Goal: Complete application form: Complete application form

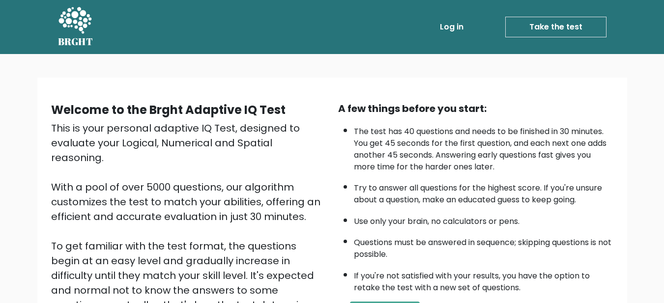
click at [562, 28] on link "Take the test" at bounding box center [555, 27] width 101 height 21
click at [525, 30] on link "Take the test" at bounding box center [555, 27] width 101 height 21
click at [542, 21] on link "Take the test" at bounding box center [555, 27] width 101 height 21
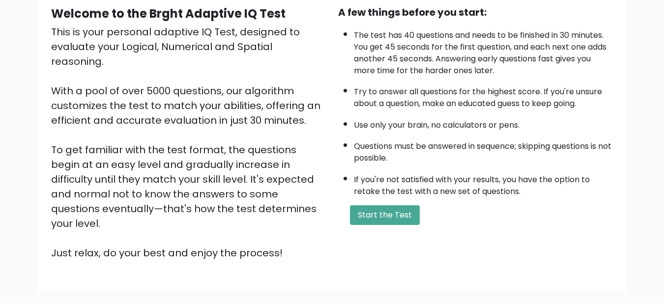
scroll to position [147, 0]
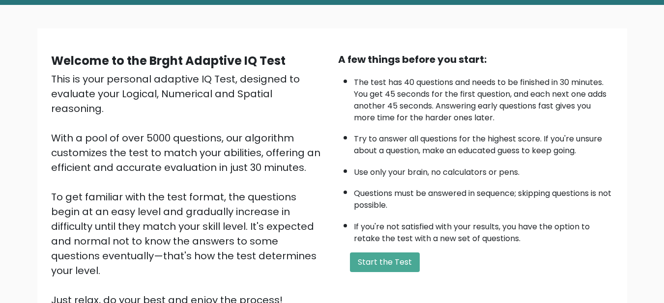
scroll to position [147, 0]
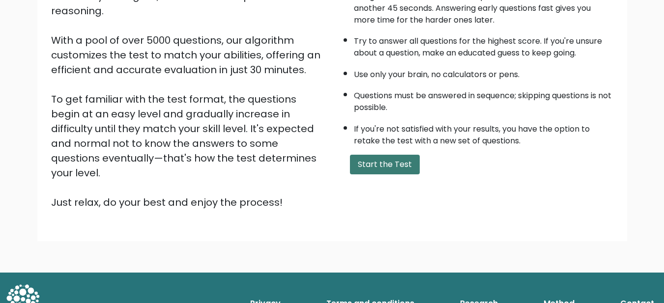
click at [403, 165] on button "Start the Test" at bounding box center [385, 165] width 70 height 20
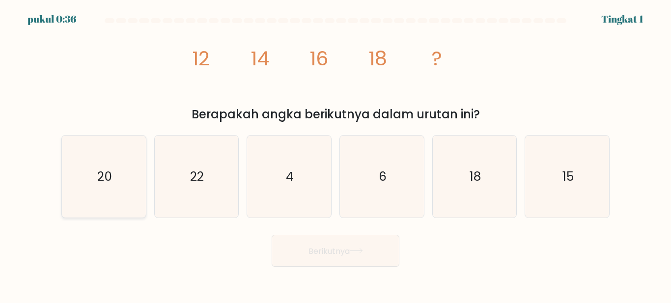
click at [112, 178] on text "20" at bounding box center [104, 176] width 15 height 17
click at [336, 154] on input "A. 20" at bounding box center [336, 153] width 0 height 2
radio input "true"
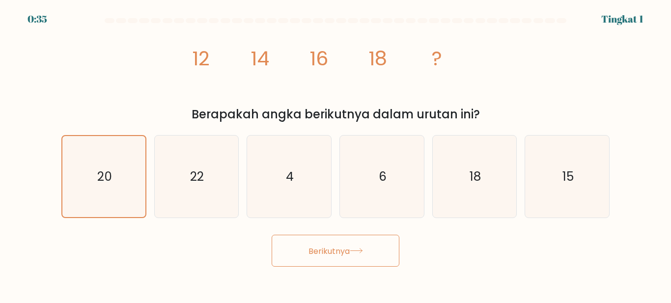
click at [319, 252] on font "Berikutnya" at bounding box center [329, 250] width 41 height 11
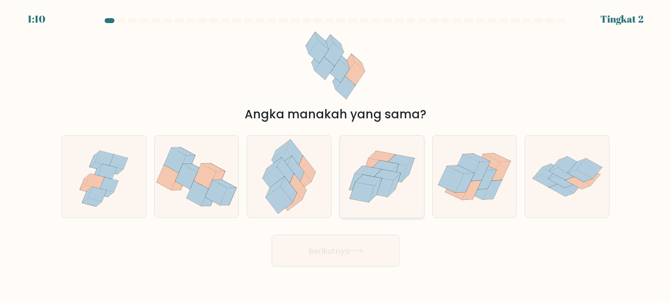
click at [390, 171] on icon at bounding box center [389, 180] width 25 height 20
click at [336, 154] on input "D." at bounding box center [336, 153] width 0 height 2
radio input "true"
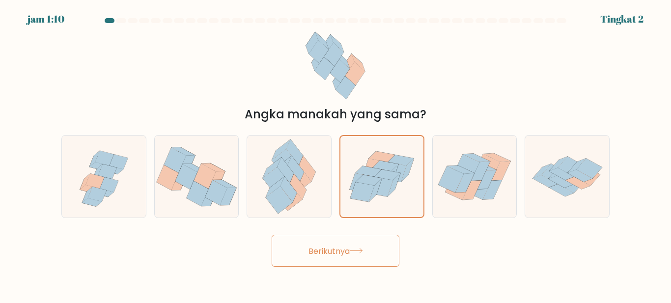
click at [348, 243] on button "Berikutnya" at bounding box center [336, 251] width 128 height 32
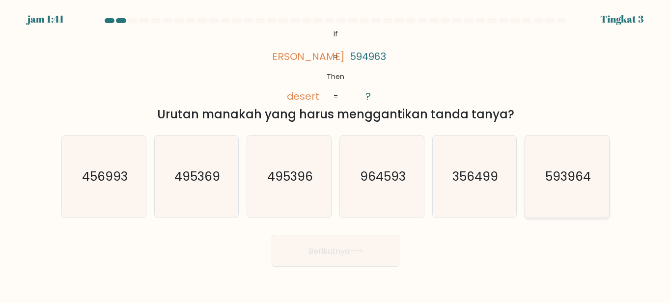
click at [562, 176] on text "593964" at bounding box center [569, 176] width 46 height 17
click at [336, 154] on input "F. 593964" at bounding box center [336, 153] width 0 height 2
radio input "true"
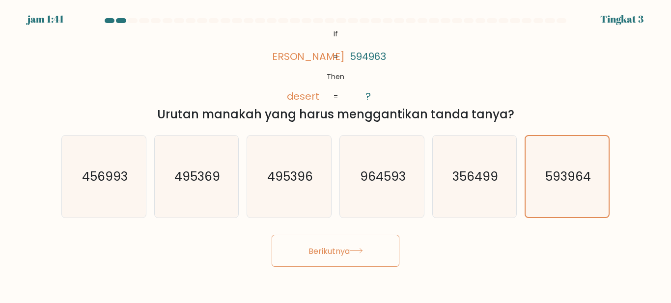
click at [348, 250] on font "Berikutnya" at bounding box center [329, 250] width 41 height 11
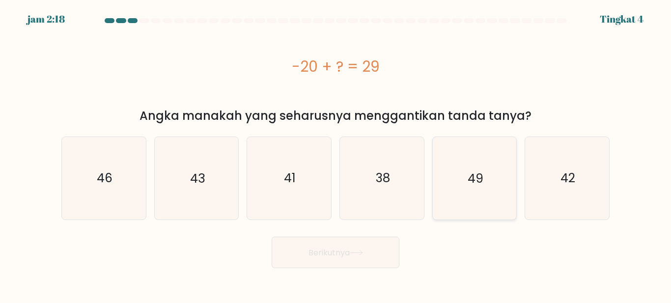
click at [491, 164] on icon "49" at bounding box center [475, 178] width 82 height 82
click at [336, 154] on input "Dan. 49" at bounding box center [336, 153] width 0 height 2
radio input "true"
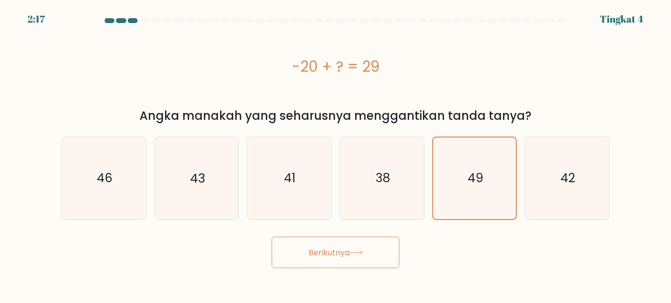
click at [386, 250] on button "Berikutnya" at bounding box center [336, 253] width 128 height 32
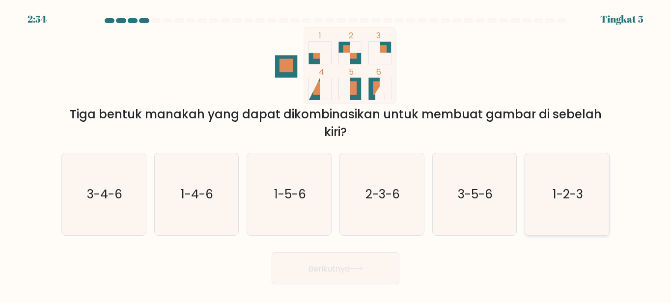
click at [548, 190] on icon "1-2-3" at bounding box center [567, 194] width 82 height 82
click at [336, 154] on input "F. 1-2-3" at bounding box center [336, 153] width 0 height 2
radio input "true"
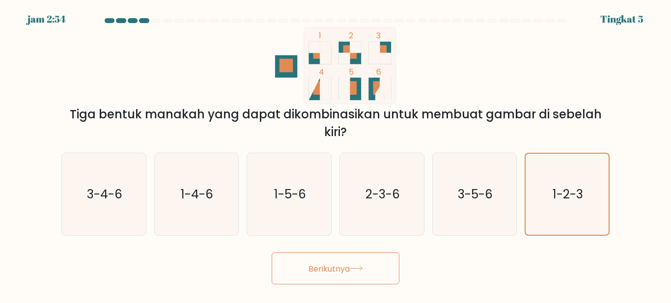
click at [310, 267] on font "Berikutnya" at bounding box center [329, 268] width 41 height 11
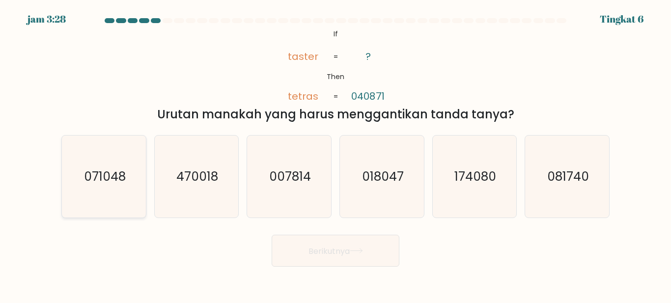
click at [119, 170] on text "071048" at bounding box center [105, 176] width 42 height 17
click at [336, 154] on input "A. 071048" at bounding box center [336, 153] width 0 height 2
radio input "true"
click at [293, 248] on button "Berikutnya" at bounding box center [336, 251] width 128 height 32
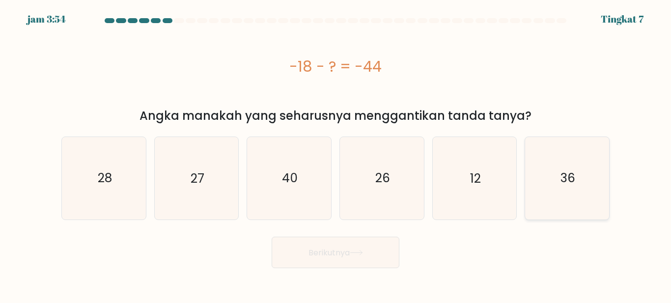
click at [597, 173] on icon "36" at bounding box center [567, 178] width 82 height 82
click at [336, 154] on input "F. 36" at bounding box center [336, 153] width 0 height 2
radio input "true"
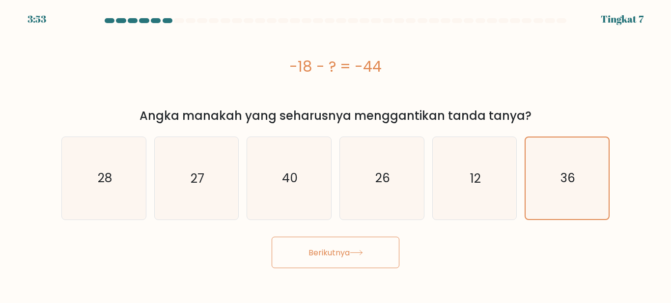
click at [368, 244] on button "Berikutnya" at bounding box center [336, 253] width 128 height 32
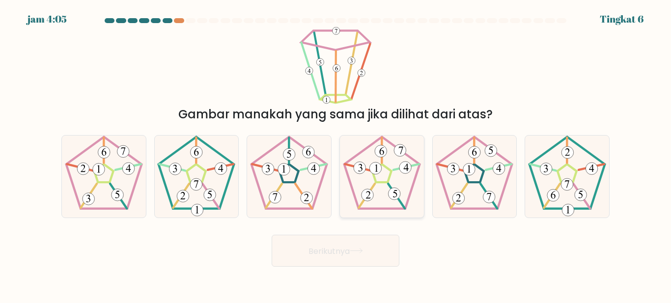
click at [391, 176] on 195 at bounding box center [382, 173] width 19 height 18
click at [336, 154] on input "D." at bounding box center [336, 153] width 0 height 2
radio input "true"
click at [371, 245] on button "Berikutnya" at bounding box center [336, 251] width 128 height 32
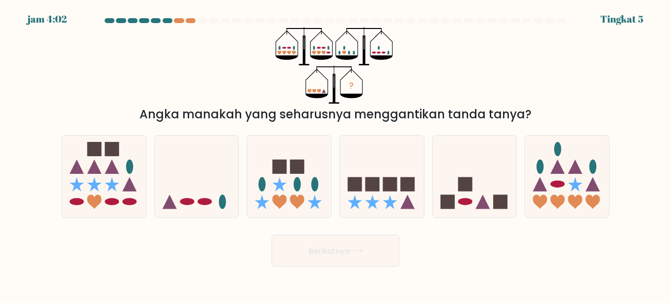
click at [333, 255] on font "Berikutnya" at bounding box center [329, 250] width 41 height 11
click at [496, 239] on div "Berikutnya" at bounding box center [336, 248] width 560 height 37
click at [197, 181] on icon at bounding box center [197, 176] width 84 height 69
click at [336, 154] on input "B." at bounding box center [336, 153] width 0 height 2
radio input "true"
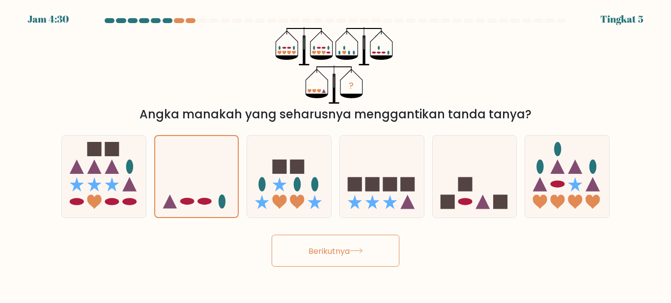
click at [314, 249] on font "Berikutnya" at bounding box center [329, 250] width 41 height 11
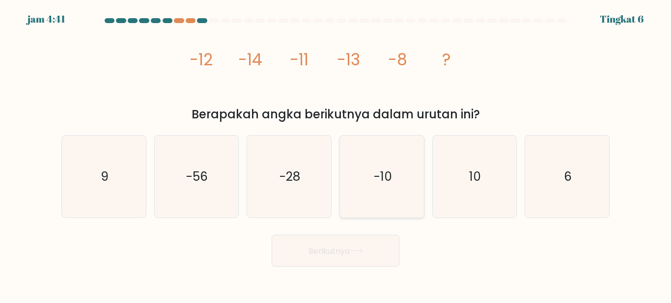
click at [397, 167] on icon "-10" at bounding box center [382, 177] width 82 height 82
click at [336, 154] on input "D. -10" at bounding box center [336, 153] width 0 height 2
radio input "true"
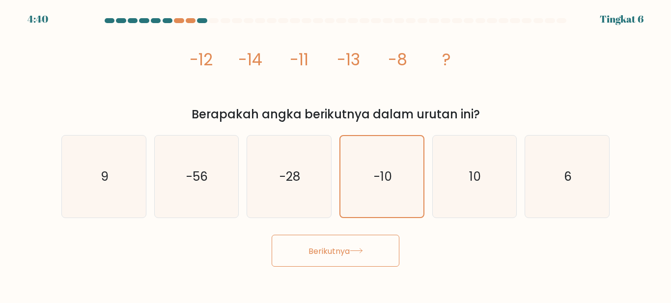
click at [324, 251] on font "Berikutnya" at bounding box center [329, 250] width 41 height 11
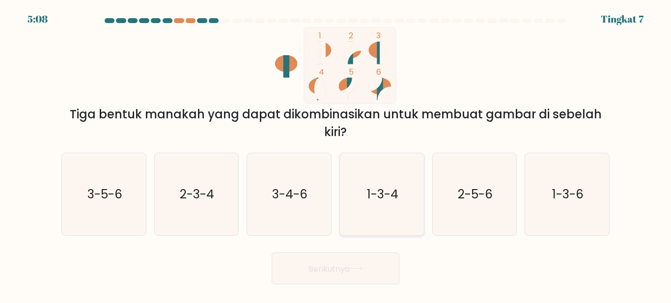
click at [369, 204] on icon "1-3-4" at bounding box center [382, 194] width 82 height 82
click at [336, 154] on input "D. 1-3-4" at bounding box center [336, 153] width 0 height 2
radio input "true"
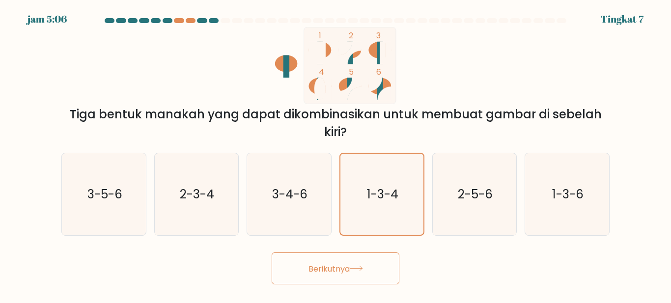
drag, startPoint x: 329, startPoint y: 263, endPoint x: 486, endPoint y: 253, distance: 157.6
click at [486, 253] on div "Berikutnya" at bounding box center [336, 266] width 560 height 37
click at [347, 280] on button "Berikutnya" at bounding box center [336, 269] width 128 height 32
click at [398, 198] on text "1-3-4" at bounding box center [382, 194] width 31 height 17
click at [336, 154] on input "D. 1-3-4" at bounding box center [336, 153] width 0 height 2
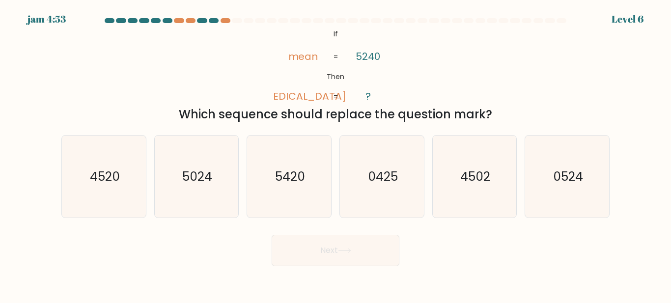
click at [343, 271] on body "jam 4:53 Level 6 If ?" at bounding box center [335, 151] width 671 height 303
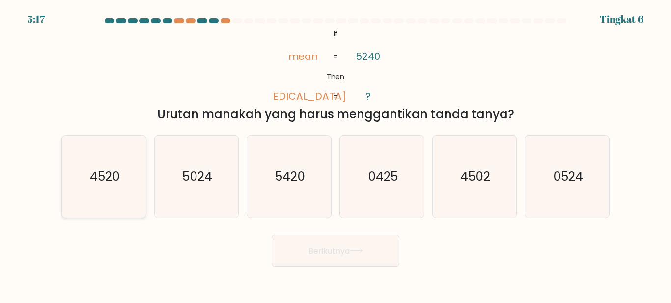
click at [123, 179] on icon "4520" at bounding box center [104, 177] width 82 height 82
click at [336, 154] on input "A. 4520" at bounding box center [336, 153] width 0 height 2
radio input "true"
click at [301, 249] on button "Berikutnya" at bounding box center [336, 251] width 128 height 32
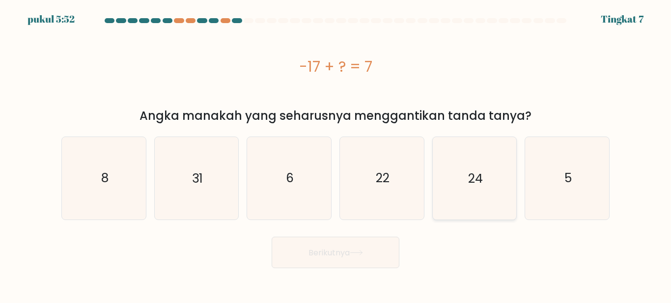
click at [494, 177] on icon "24" at bounding box center [475, 178] width 82 height 82
click at [336, 154] on input "Dan. 24" at bounding box center [336, 153] width 0 height 2
radio input "true"
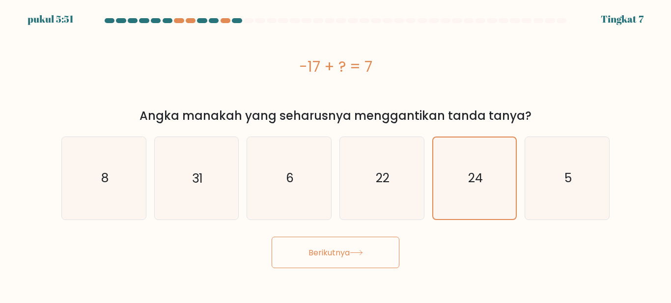
click at [323, 259] on button "Berikutnya" at bounding box center [336, 253] width 128 height 32
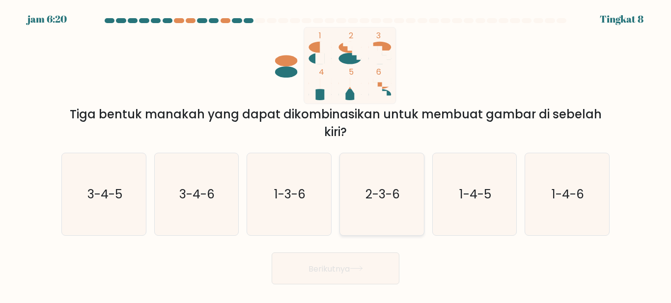
click at [380, 203] on text "2-3-6" at bounding box center [383, 194] width 34 height 17
click at [336, 154] on input "D. 2-3-6" at bounding box center [336, 153] width 0 height 2
radio input "true"
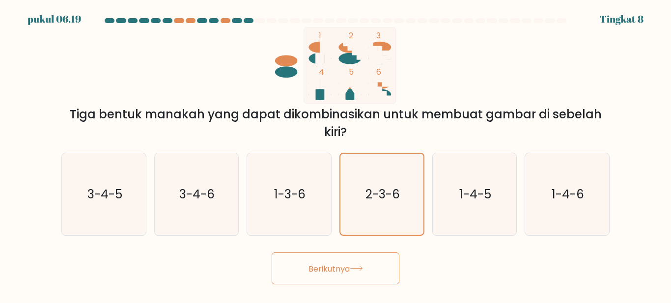
click at [350, 269] on font "Berikutnya" at bounding box center [329, 268] width 41 height 11
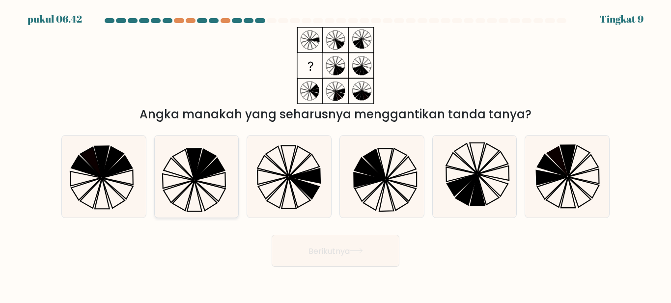
click at [209, 186] on icon at bounding box center [196, 177] width 82 height 82
click at [336, 154] on input "B." at bounding box center [336, 153] width 0 height 2
radio input "true"
click at [309, 247] on font "Berikutnya" at bounding box center [329, 250] width 41 height 11
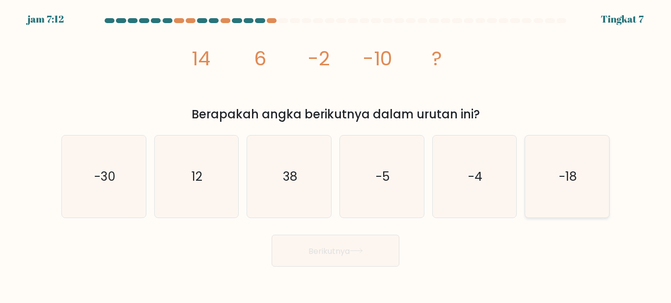
click at [602, 190] on icon "-18" at bounding box center [567, 177] width 82 height 82
click at [336, 154] on input "F. -18" at bounding box center [336, 153] width 0 height 2
radio input "true"
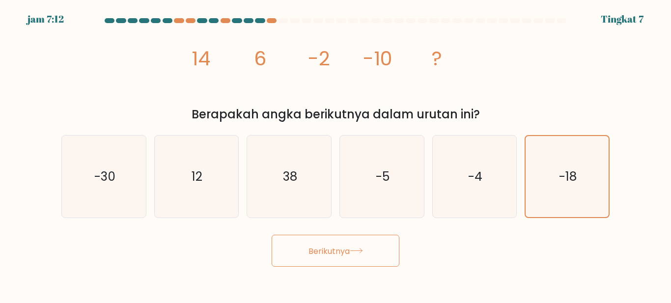
click at [344, 250] on font "Berikutnya" at bounding box center [329, 250] width 41 height 11
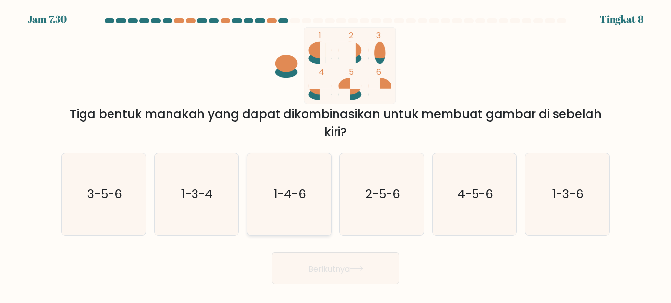
click at [279, 207] on icon "1-4-6" at bounding box center [289, 194] width 82 height 82
click at [336, 154] on input "C. 1-4-6" at bounding box center [336, 153] width 0 height 2
radio input "true"
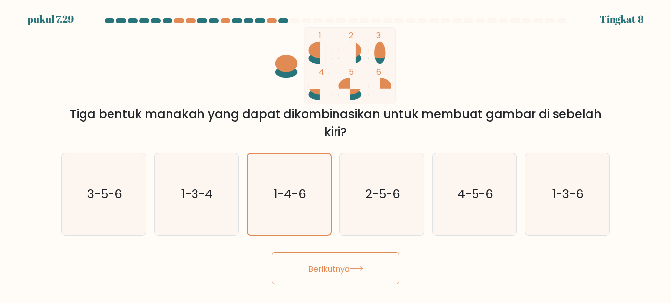
click at [347, 272] on font "Berikutnya" at bounding box center [329, 268] width 41 height 11
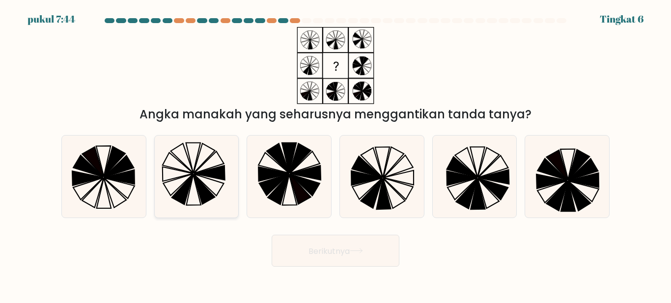
click at [173, 166] on icon at bounding box center [196, 177] width 82 height 82
click at [336, 154] on input "B." at bounding box center [336, 153] width 0 height 2
radio input "true"
click at [321, 252] on font "Berikutnya" at bounding box center [329, 250] width 41 height 11
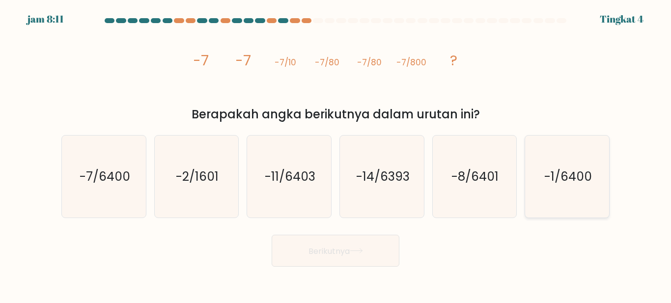
click at [582, 179] on text "-1/6400" at bounding box center [569, 176] width 48 height 17
click at [336, 154] on input "F. -1/6400" at bounding box center [336, 153] width 0 height 2
radio input "true"
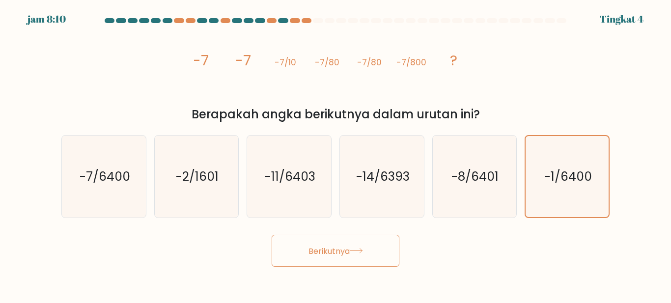
click at [332, 250] on font "Berikutnya" at bounding box center [329, 250] width 41 height 11
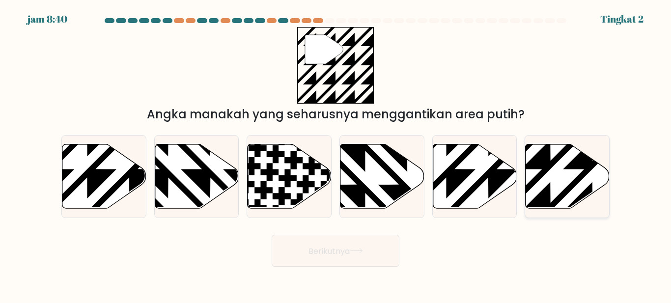
click at [560, 163] on icon at bounding box center [568, 177] width 84 height 64
click at [336, 154] on input "F." at bounding box center [336, 153] width 0 height 2
radio input "true"
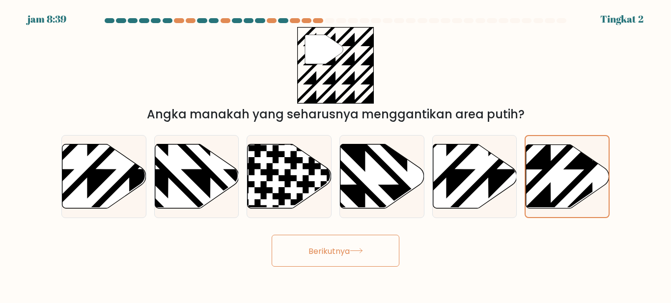
click at [367, 250] on button "Berikutnya" at bounding box center [336, 251] width 128 height 32
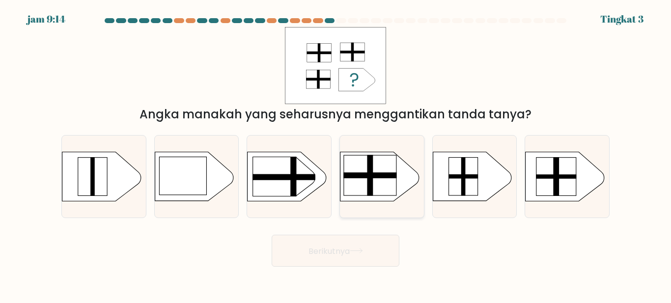
click at [399, 177] on rect at bounding box center [334, 146] width 218 height 166
click at [336, 154] on input "D." at bounding box center [336, 153] width 0 height 2
radio input "true"
click at [343, 253] on font "Berikutnya" at bounding box center [329, 250] width 41 height 11
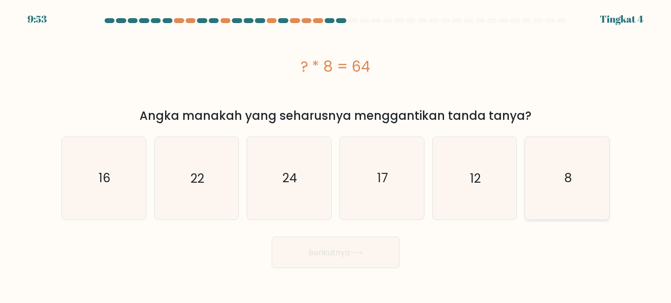
click at [541, 189] on icon "8" at bounding box center [567, 178] width 82 height 82
click at [336, 154] on input "F. 8" at bounding box center [336, 153] width 0 height 2
radio input "true"
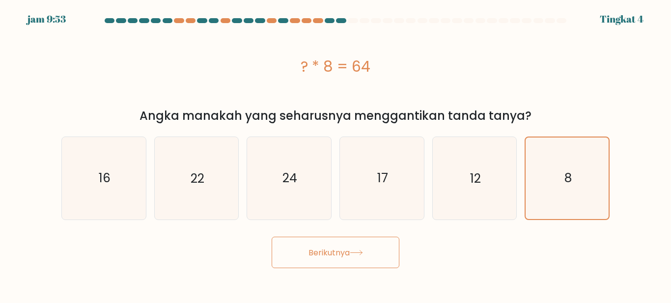
click at [357, 265] on button "Berikutnya" at bounding box center [336, 253] width 128 height 32
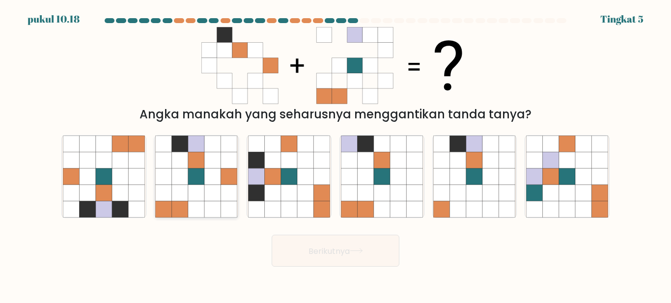
click at [197, 179] on icon at bounding box center [196, 177] width 16 height 16
click at [336, 154] on input "B." at bounding box center [336, 153] width 0 height 2
radio input "true"
click at [314, 255] on font "Berikutnya" at bounding box center [329, 250] width 41 height 11
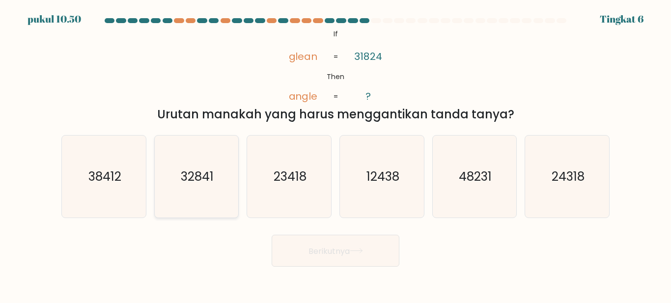
click at [180, 177] on icon "32841" at bounding box center [196, 177] width 82 height 82
click at [336, 154] on input "B. 32841" at bounding box center [336, 153] width 0 height 2
radio input "true"
click at [336, 257] on button "Berikutnya" at bounding box center [336, 251] width 128 height 32
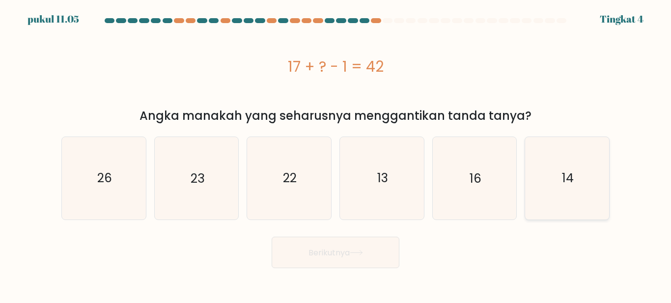
click at [552, 176] on icon "14" at bounding box center [567, 178] width 82 height 82
click at [336, 154] on input "F. 14" at bounding box center [336, 153] width 0 height 2
radio input "true"
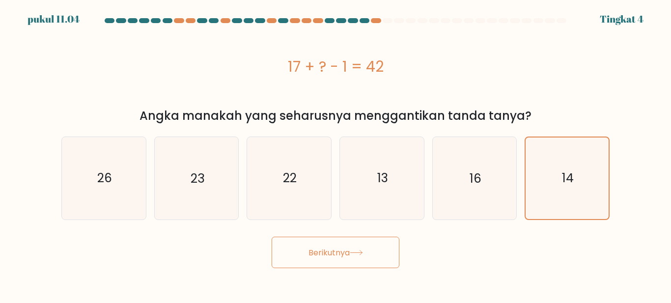
click at [334, 259] on button "Berikutnya" at bounding box center [336, 253] width 128 height 32
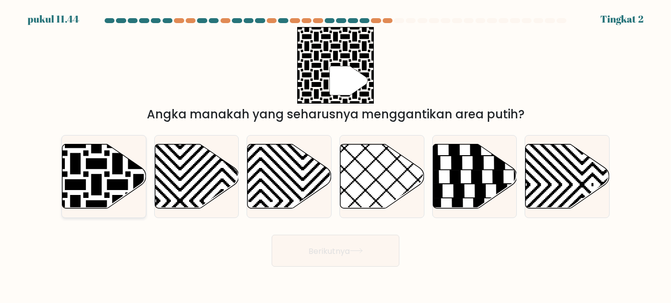
click at [83, 177] on icon at bounding box center [104, 177] width 84 height 64
click at [336, 154] on input "A." at bounding box center [336, 153] width 0 height 2
radio input "true"
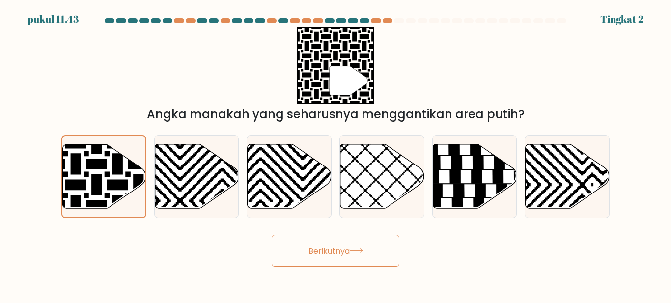
click at [343, 253] on font "Berikutnya" at bounding box center [329, 250] width 41 height 11
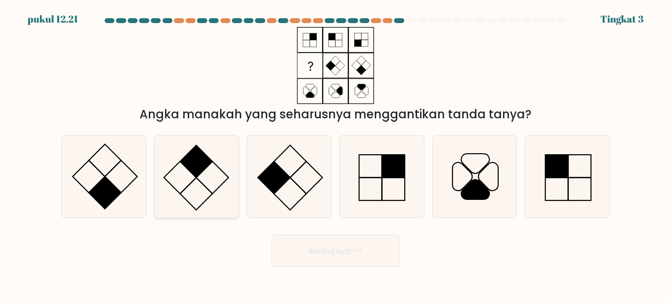
click at [209, 176] on icon at bounding box center [196, 177] width 82 height 82
click at [336, 154] on input "B." at bounding box center [336, 153] width 0 height 2
radio input "true"
click at [318, 240] on button "Berikutnya" at bounding box center [336, 251] width 128 height 32
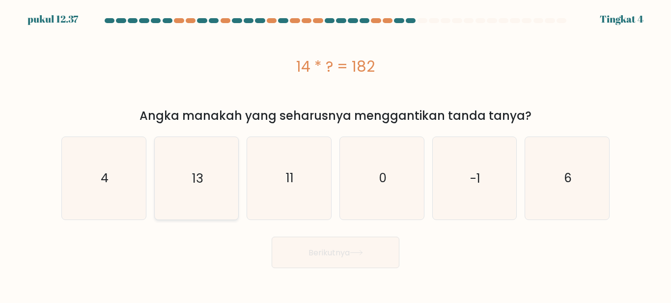
drag, startPoint x: 174, startPoint y: 193, endPoint x: 190, endPoint y: 194, distance: 16.3
click at [174, 193] on icon "13" at bounding box center [196, 178] width 82 height 82
click at [336, 154] on input "B. 13" at bounding box center [336, 153] width 0 height 2
radio input "true"
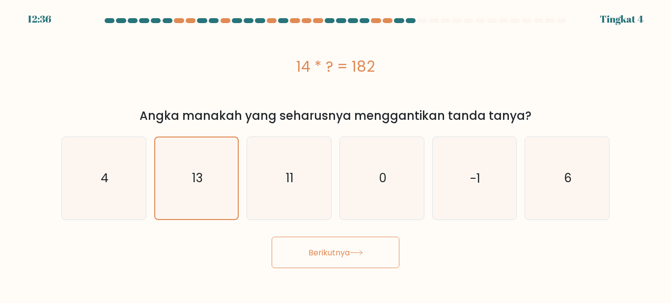
drag, startPoint x: 301, startPoint y: 239, endPoint x: 274, endPoint y: 247, distance: 28.5
click at [301, 240] on button "Berikutnya" at bounding box center [336, 253] width 128 height 32
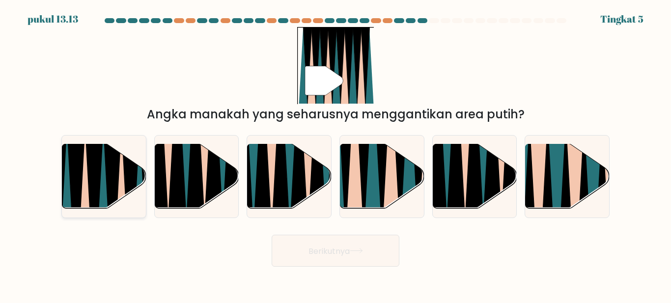
click at [78, 182] on icon at bounding box center [76, 214] width 18 height 168
click at [336, 154] on input "A." at bounding box center [336, 153] width 0 height 2
radio input "true"
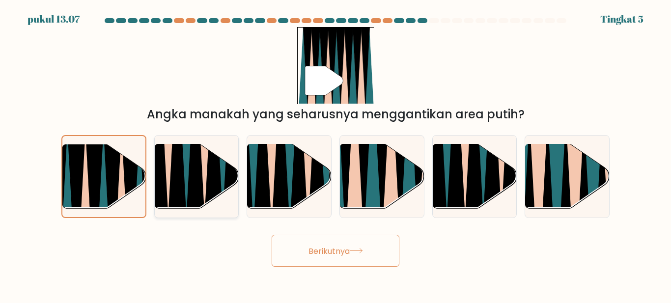
click at [196, 180] on icon at bounding box center [195, 145] width 19 height 168
click at [336, 154] on input "B." at bounding box center [336, 153] width 0 height 2
radio input "true"
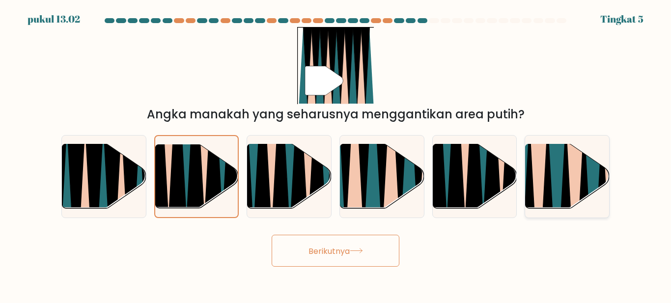
click at [569, 175] on icon at bounding box center [566, 214] width 19 height 168
click at [336, 154] on input "F." at bounding box center [336, 153] width 0 height 2
radio input "true"
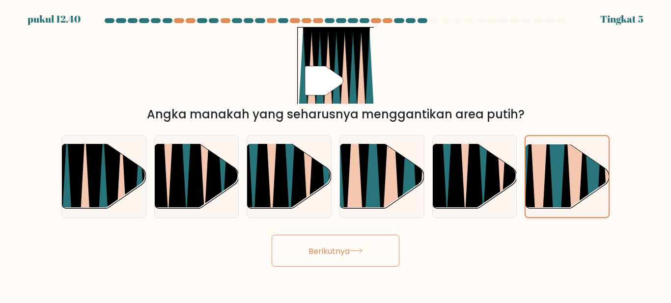
click at [587, 170] on icon at bounding box center [584, 213] width 19 height 166
click at [336, 154] on input "F." at bounding box center [336, 153] width 0 height 2
click at [348, 250] on font "Berikutnya" at bounding box center [329, 250] width 41 height 11
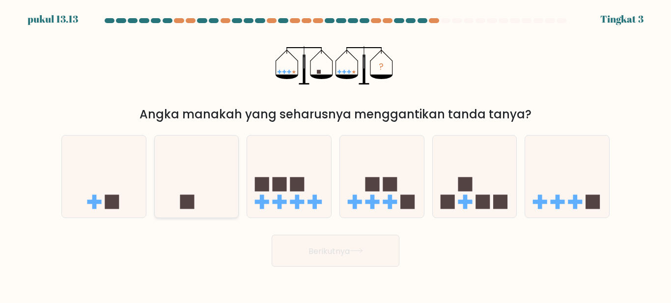
click at [208, 175] on icon at bounding box center [197, 176] width 84 height 69
click at [336, 154] on input "B." at bounding box center [336, 153] width 0 height 2
radio input "true"
click at [341, 245] on font "Berikutnya" at bounding box center [329, 250] width 41 height 11
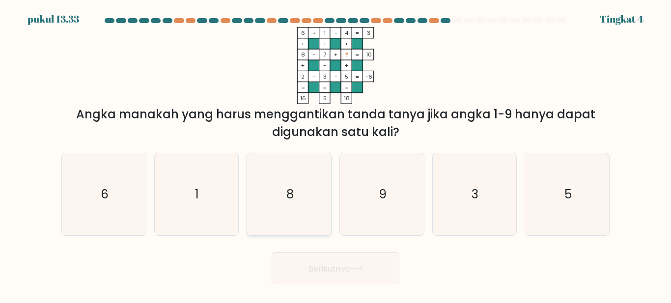
click at [287, 203] on text "8" at bounding box center [290, 194] width 7 height 17
click at [336, 154] on input "C. 8" at bounding box center [336, 153] width 0 height 2
radio input "true"
click at [344, 267] on font "Berikutnya" at bounding box center [329, 268] width 41 height 11
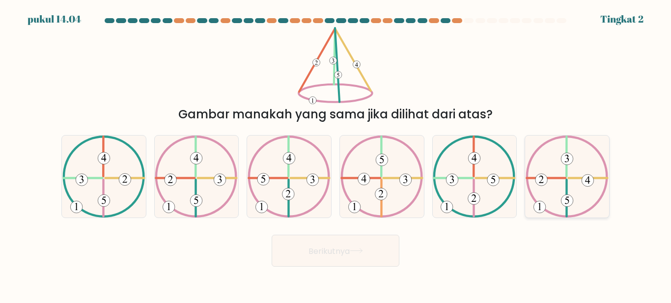
click at [564, 201] on 492 at bounding box center [568, 201] width 12 height 12
click at [336, 154] on input "F." at bounding box center [336, 153] width 0 height 2
radio input "true"
click at [378, 254] on button "Berikutnya" at bounding box center [336, 251] width 128 height 32
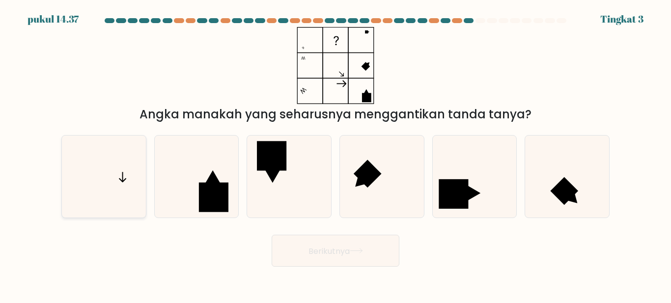
click at [124, 184] on icon at bounding box center [104, 177] width 82 height 82
click at [336, 154] on input "A." at bounding box center [336, 153] width 0 height 2
radio input "true"
click at [314, 253] on font "Berikutnya" at bounding box center [329, 250] width 41 height 11
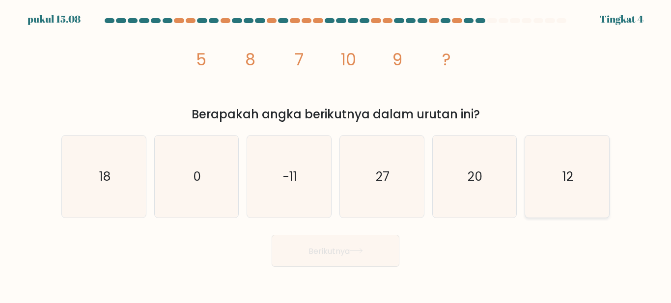
click at [596, 186] on icon "12" at bounding box center [567, 177] width 82 height 82
click at [336, 154] on input "F. 12" at bounding box center [336, 153] width 0 height 2
radio input "true"
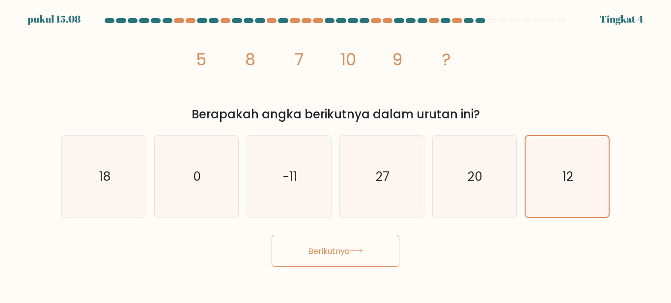
click at [313, 252] on font "Berikutnya" at bounding box center [329, 250] width 41 height 11
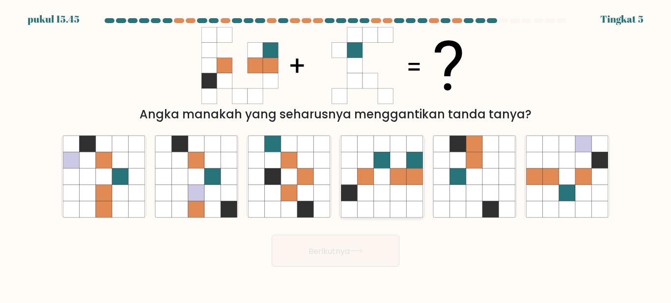
click at [383, 189] on icon at bounding box center [382, 193] width 16 height 16
click at [336, 154] on input "D." at bounding box center [336, 153] width 0 height 2
radio input "true"
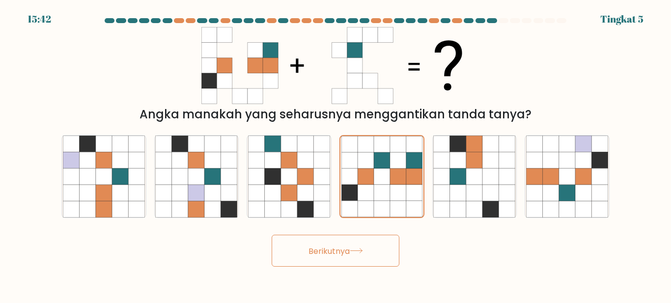
click at [368, 253] on button "Berikutnya" at bounding box center [336, 251] width 128 height 32
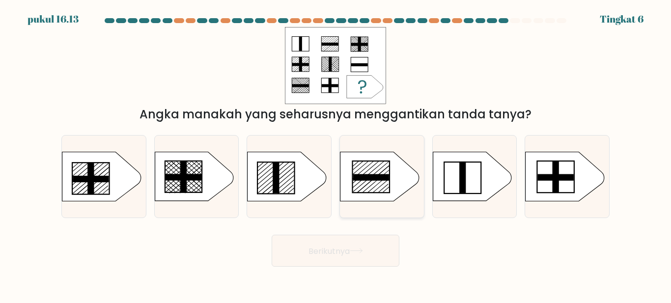
click at [383, 173] on icon at bounding box center [380, 176] width 79 height 49
click at [336, 154] on input "D." at bounding box center [336, 153] width 0 height 2
radio input "true"
click at [351, 244] on button "Berikutnya" at bounding box center [336, 251] width 128 height 32
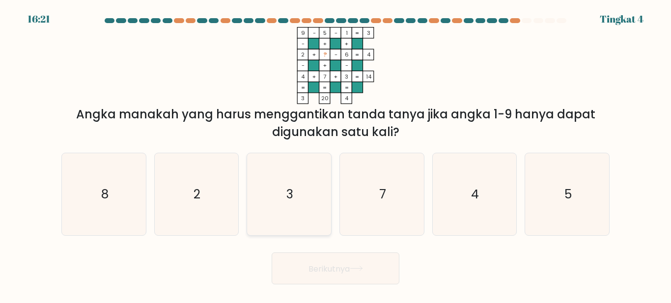
click at [287, 180] on icon "3" at bounding box center [289, 194] width 82 height 82
click at [336, 154] on input "C. 3" at bounding box center [336, 153] width 0 height 2
radio input "true"
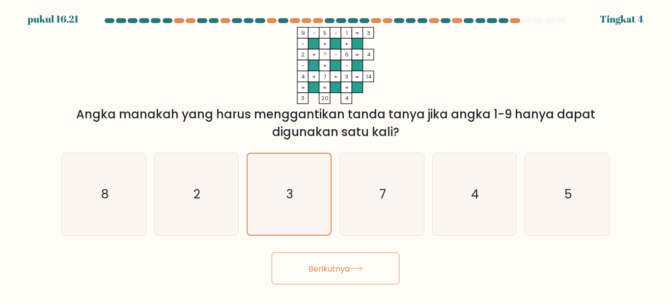
click at [331, 266] on font "Berikutnya" at bounding box center [329, 268] width 41 height 11
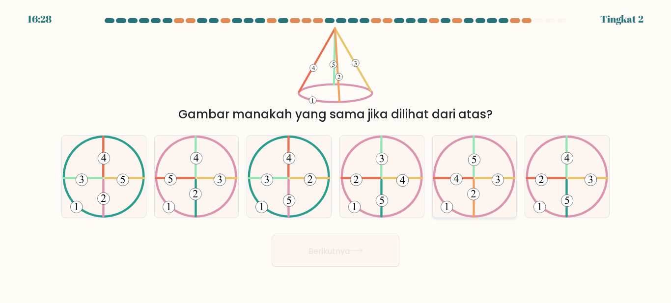
click at [472, 197] on g at bounding box center [475, 177] width 81 height 80
click at [336, 154] on input "Dan." at bounding box center [336, 153] width 0 height 2
radio input "true"
click at [340, 251] on font "Berikutnya" at bounding box center [329, 250] width 41 height 11
click at [368, 253] on button "Berikutnya" at bounding box center [336, 251] width 128 height 32
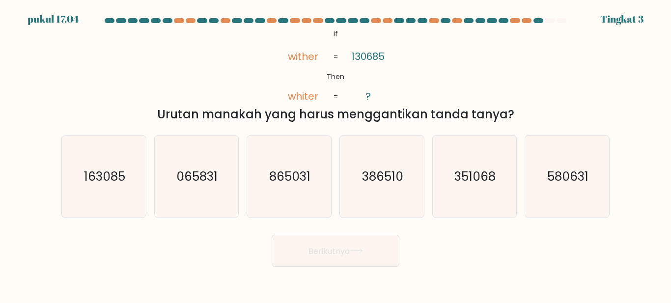
drag, startPoint x: 613, startPoint y: 0, endPoint x: 457, endPoint y: 74, distance: 173.5
click at [457, 74] on div "@import url('https://fonts.googleapis.com/css?family=Abril+Fatface:400,100,100i…" at bounding box center [336, 75] width 560 height 96
click at [75, 182] on icon "163085" at bounding box center [104, 177] width 82 height 82
click at [336, 154] on input "A. 163085" at bounding box center [336, 153] width 0 height 2
radio input "true"
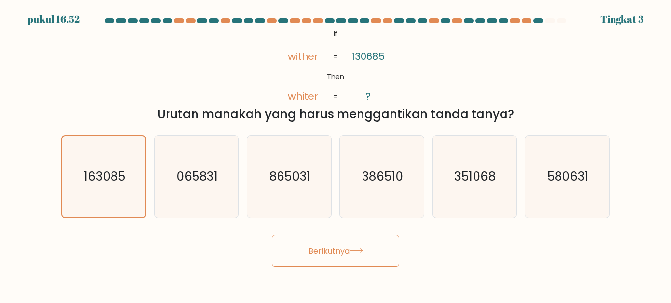
click at [290, 254] on button "Berikutnya" at bounding box center [336, 251] width 128 height 32
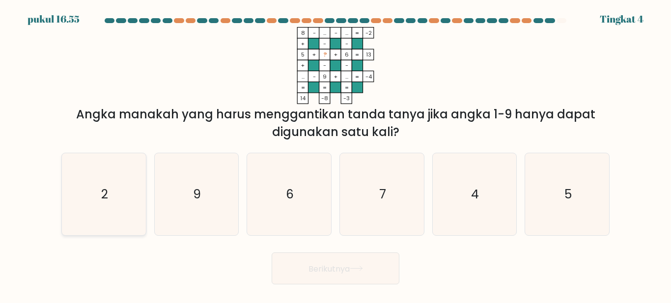
click at [135, 200] on icon "2" at bounding box center [104, 194] width 82 height 82
click at [336, 154] on input "A. 2" at bounding box center [336, 153] width 0 height 2
radio input "true"
click at [342, 264] on font "Berikutnya" at bounding box center [329, 268] width 41 height 11
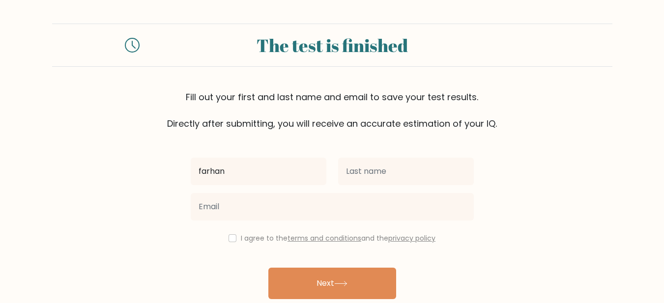
type input "farhan"
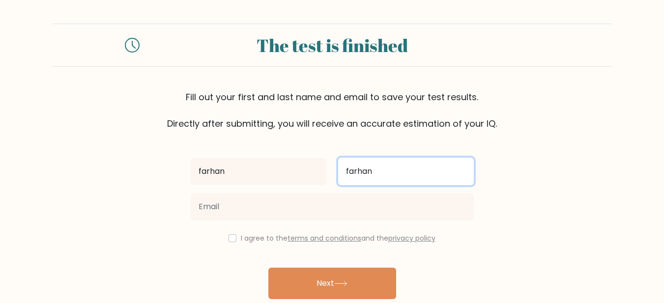
type input "farhan"
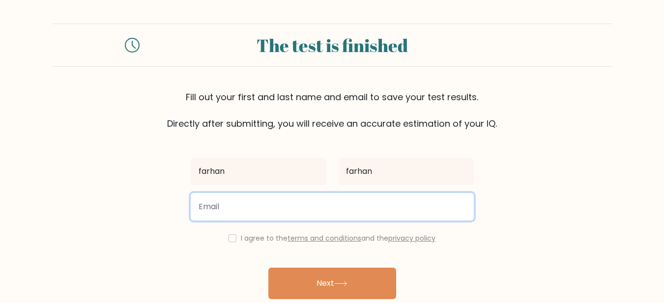
click at [238, 215] on input "email" at bounding box center [332, 207] width 283 height 28
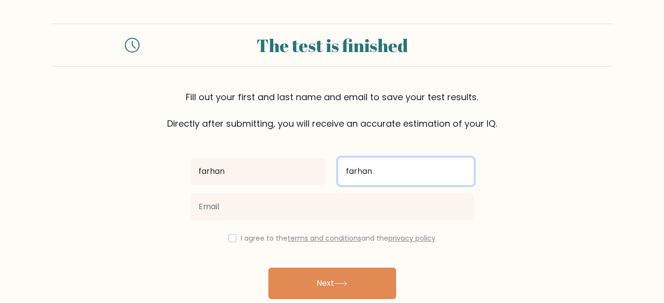
click at [392, 174] on input "farhan" at bounding box center [406, 172] width 136 height 28
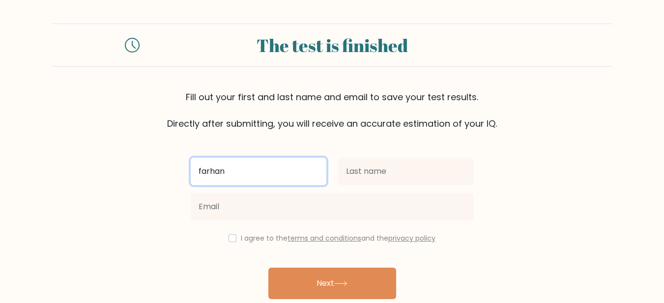
click at [272, 180] on input "farhan" at bounding box center [259, 172] width 136 height 28
type input "[PERSON_NAME]"
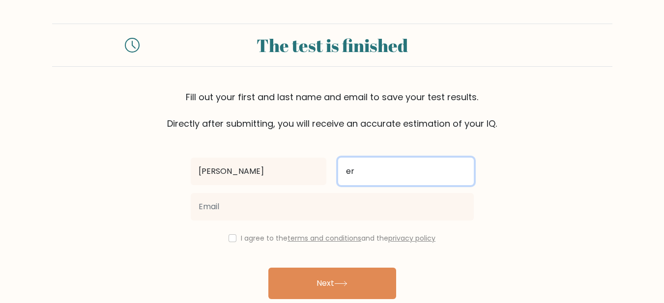
type input "e"
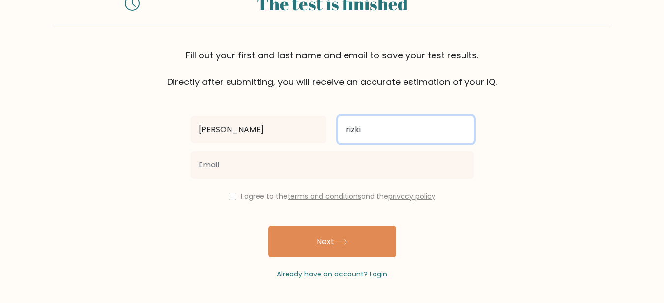
type input "rizki"
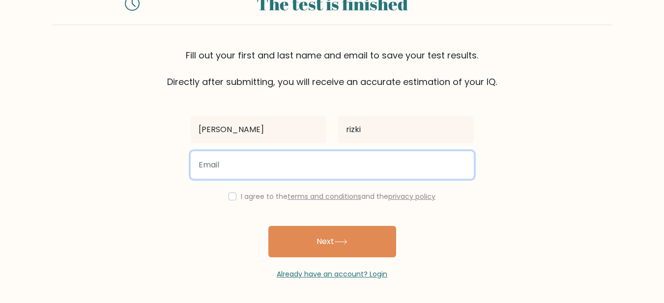
click at [222, 168] on input "email" at bounding box center [332, 165] width 283 height 28
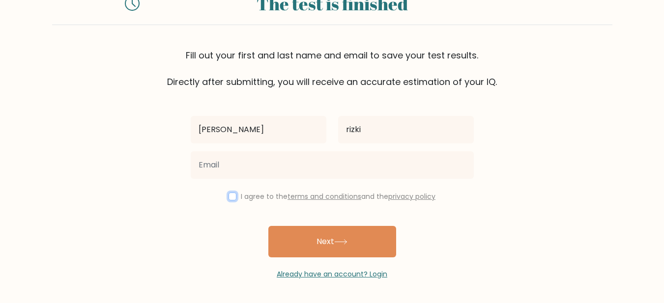
click at [229, 196] on input "checkbox" at bounding box center [233, 197] width 8 height 8
checkbox input "true"
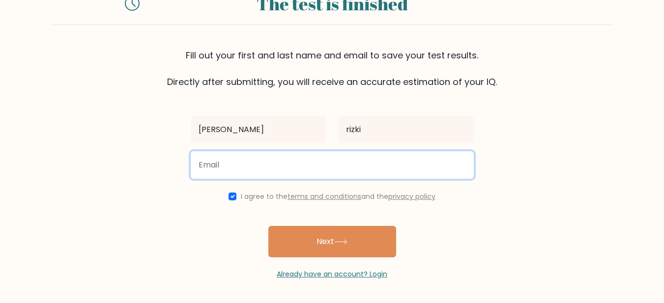
click at [241, 162] on input "email" at bounding box center [332, 165] width 283 height 28
type input "farhannurrizki99"
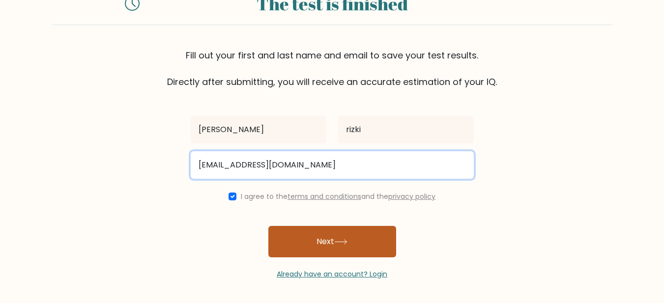
type input "farhannurrizki99@gmail.com"
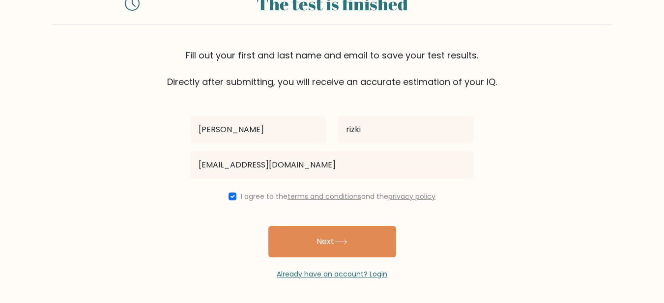
click at [326, 234] on button "Next" at bounding box center [332, 241] width 128 height 31
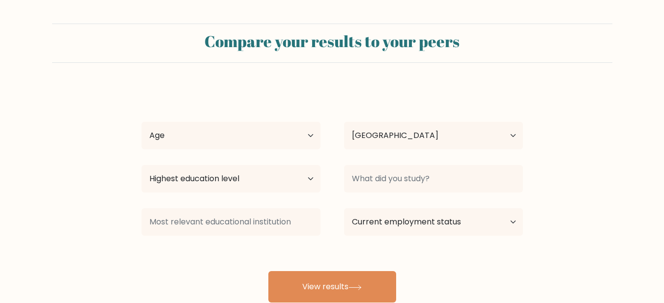
select select "ID"
click at [242, 134] on select "Age Under [DEMOGRAPHIC_DATA] [DEMOGRAPHIC_DATA] [DEMOGRAPHIC_DATA] [DEMOGRAPHIC…" at bounding box center [231, 136] width 179 height 28
select select "18_24"
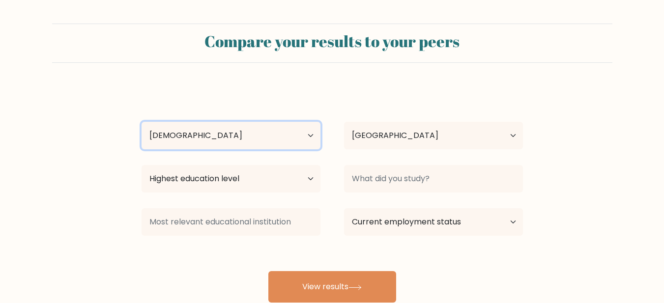
click at [142, 122] on select "Age Under [DEMOGRAPHIC_DATA] [DEMOGRAPHIC_DATA] [DEMOGRAPHIC_DATA] [DEMOGRAPHIC…" at bounding box center [231, 136] width 179 height 28
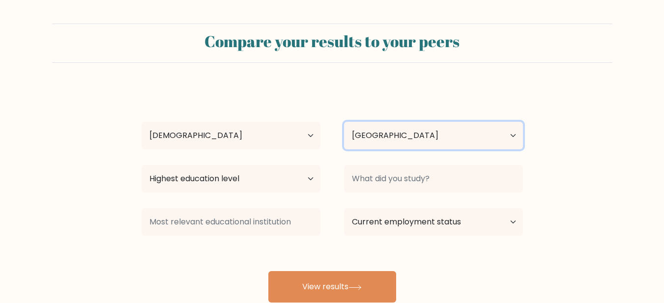
click at [371, 144] on select "Country Afghanistan Albania Algeria American Samoa Andorra Angola Anguilla Anta…" at bounding box center [433, 136] width 179 height 28
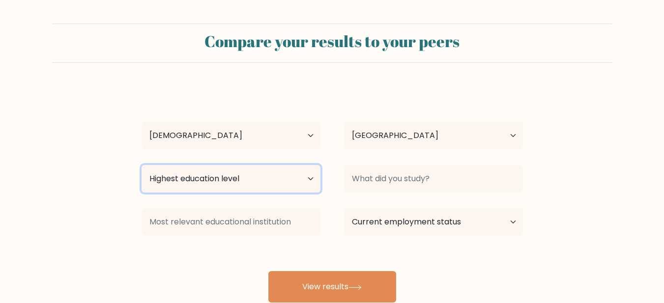
click at [254, 189] on select "Highest education level No schooling Primary Lower Secondary Upper Secondary Oc…" at bounding box center [231, 179] width 179 height 28
select select "bachelors_degree"
click at [142, 165] on select "Highest education level No schooling Primary Lower Secondary Upper Secondary Oc…" at bounding box center [231, 179] width 179 height 28
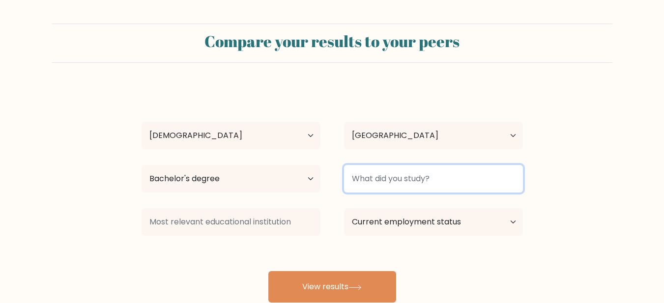
click at [408, 174] on input at bounding box center [433, 179] width 179 height 28
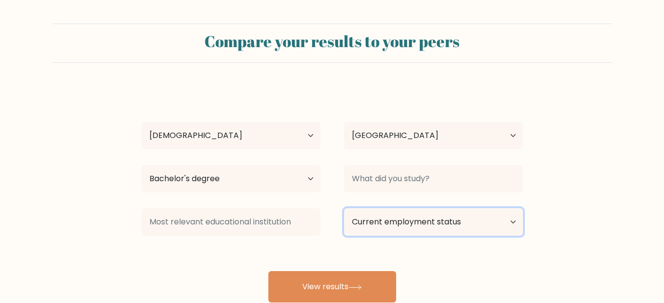
click at [402, 220] on select "Current employment status Employed Student Retired Other / prefer not to answer" at bounding box center [433, 222] width 179 height 28
click at [427, 219] on select "Current employment status Employed Student Retired Other / prefer not to answer" at bounding box center [433, 222] width 179 height 28
click at [427, 218] on select "Current employment status Employed Student Retired Other / prefer not to answer" at bounding box center [433, 222] width 179 height 28
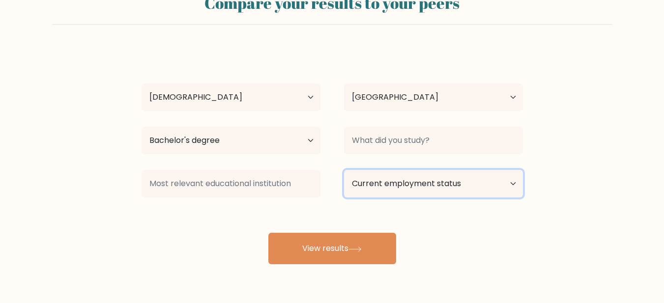
scroll to position [49, 0]
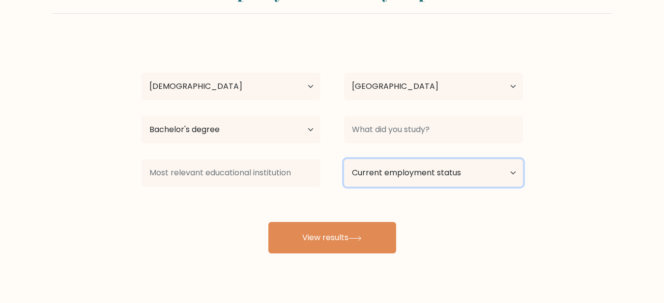
click at [411, 175] on select "Current employment status Employed Student Retired Other / prefer not to answer" at bounding box center [433, 173] width 179 height 28
select select "other"
click at [344, 159] on select "Current employment status Employed Student Retired Other / prefer not to answer" at bounding box center [433, 173] width 179 height 28
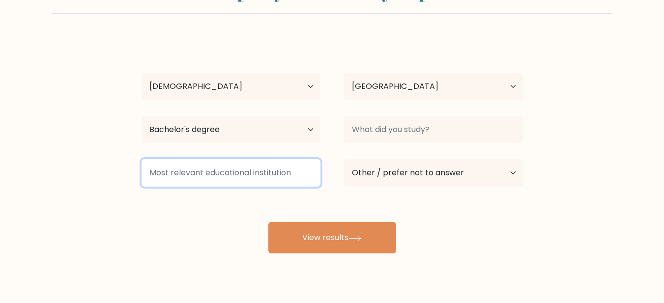
click at [205, 174] on input at bounding box center [231, 173] width 179 height 28
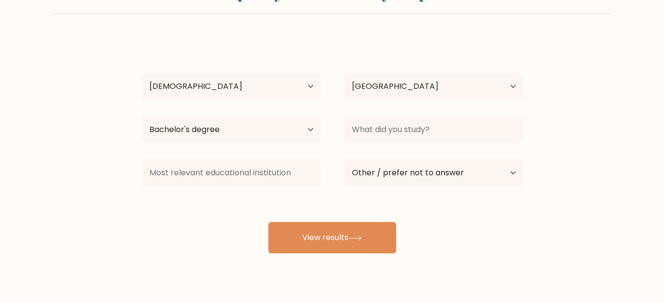
click at [188, 217] on div "farhan nur rizki Age Under 18 years old 18-24 years old 25-34 years old 35-44 y…" at bounding box center [332, 145] width 393 height 216
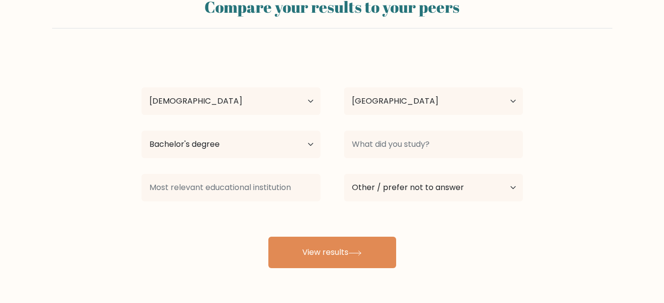
scroll to position [69, 0]
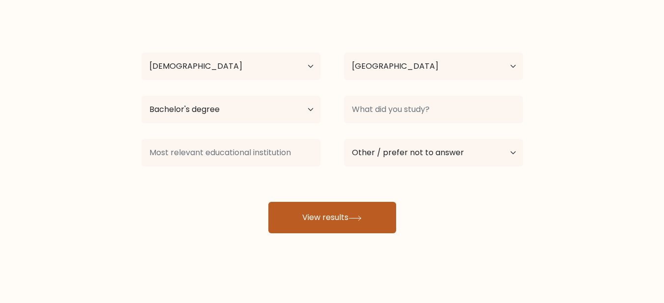
click at [331, 206] on button "View results" at bounding box center [332, 217] width 128 height 31
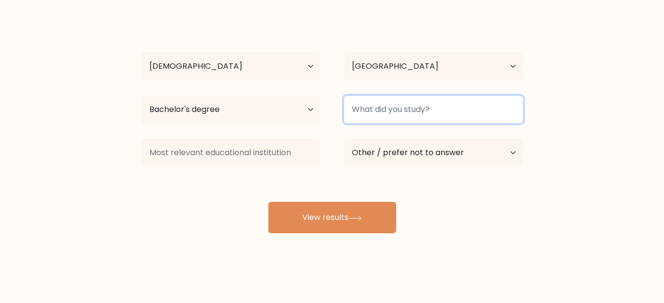
click at [409, 98] on input at bounding box center [433, 110] width 179 height 28
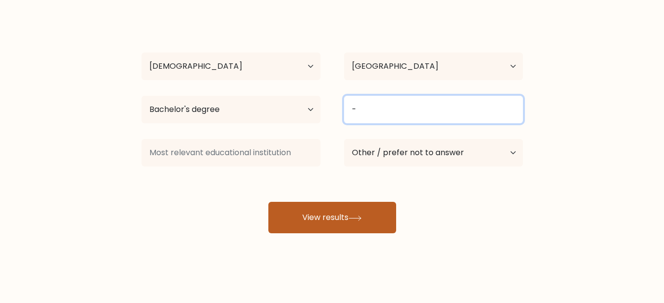
type input "-"
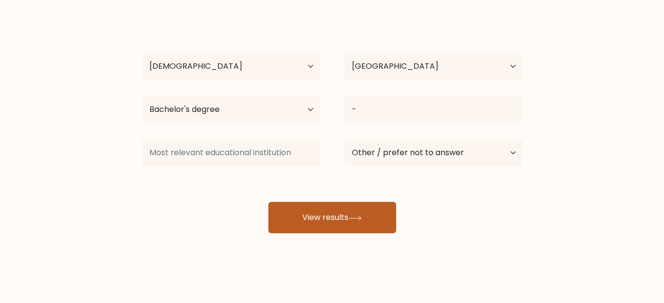
click at [348, 223] on button "View results" at bounding box center [332, 217] width 128 height 31
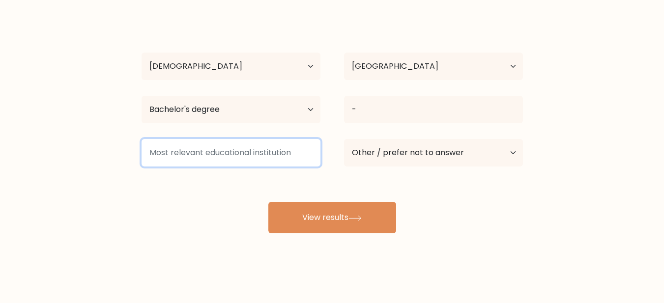
click at [254, 159] on input at bounding box center [231, 153] width 179 height 28
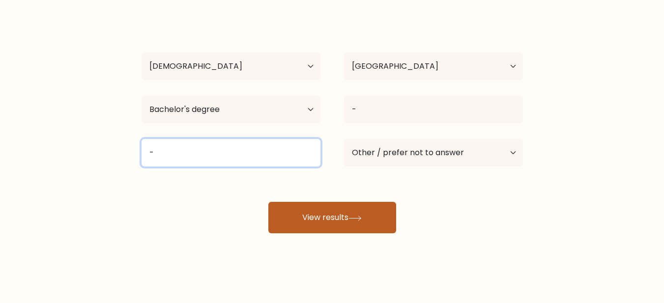
type input "-"
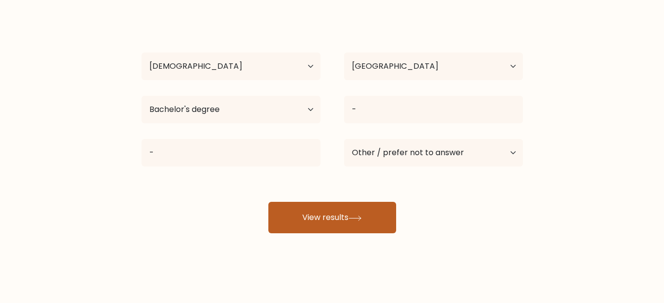
click at [353, 226] on button "View results" at bounding box center [332, 217] width 128 height 31
